Goal: Transaction & Acquisition: Purchase product/service

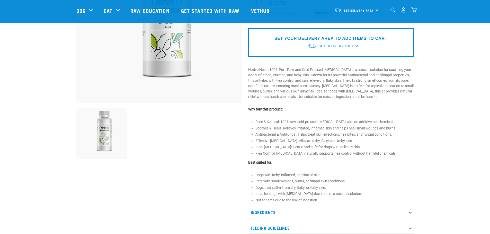
scroll to position [129, 0]
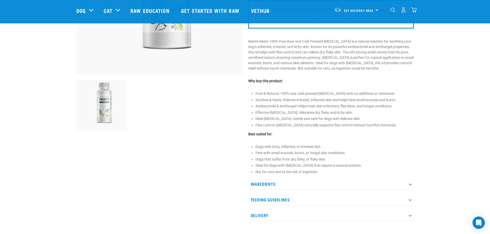
click at [409, 185] on p "Ingredients" at bounding box center [331, 184] width 166 height 12
click at [411, 199] on p "Feeding Guidelines" at bounding box center [331, 200] width 166 height 12
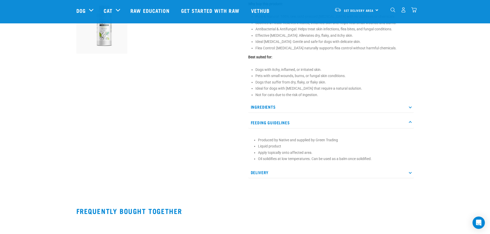
scroll to position [180, 0]
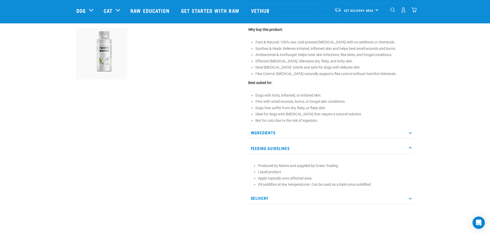
click at [409, 147] on p "Feeding Guidelines" at bounding box center [331, 149] width 166 height 12
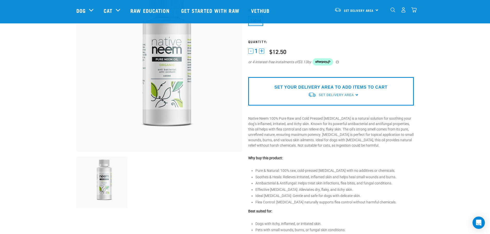
scroll to position [0, 0]
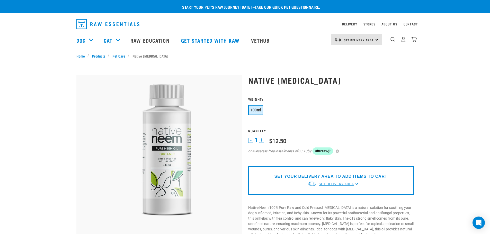
click at [348, 183] on span "Set Delivery Area" at bounding box center [336, 185] width 35 height 4
click at [317, 198] on link "[GEOGRAPHIC_DATA]" at bounding box center [333, 196] width 51 height 8
